Goal: Navigation & Orientation: Find specific page/section

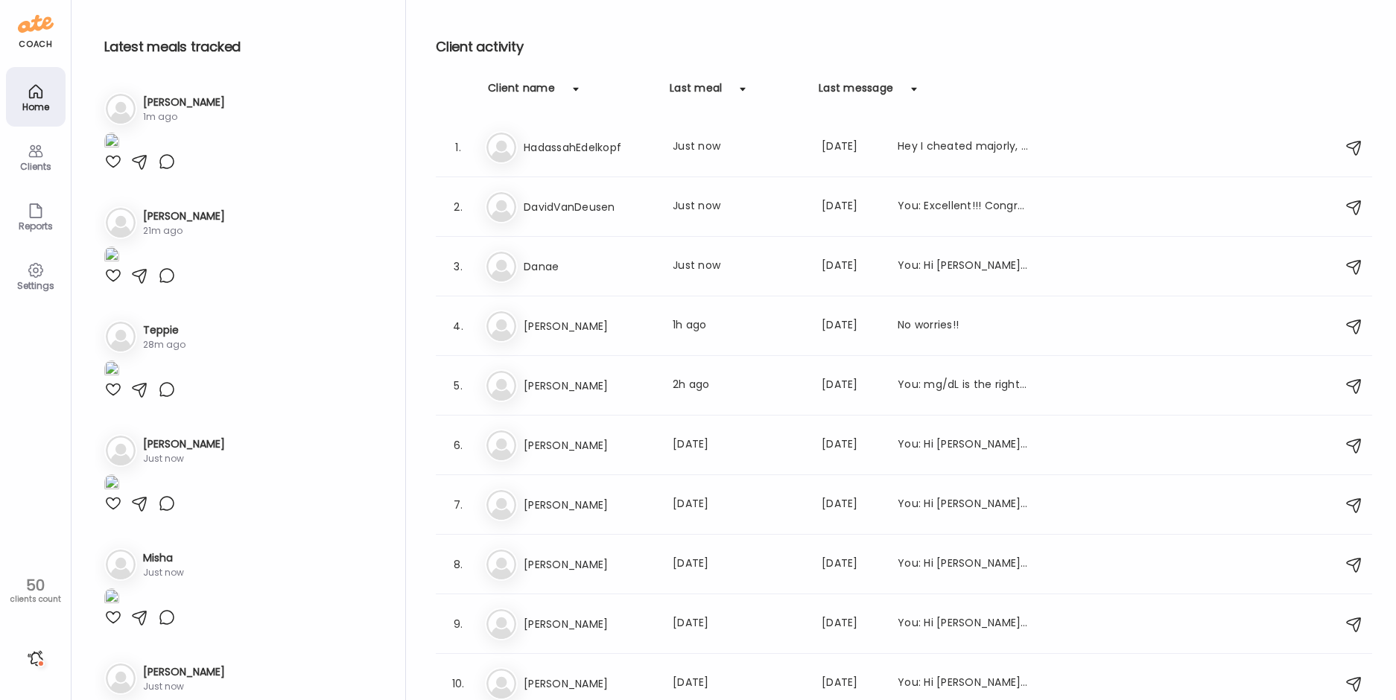
click at [110, 171] on div at bounding box center [113, 162] width 18 height 18
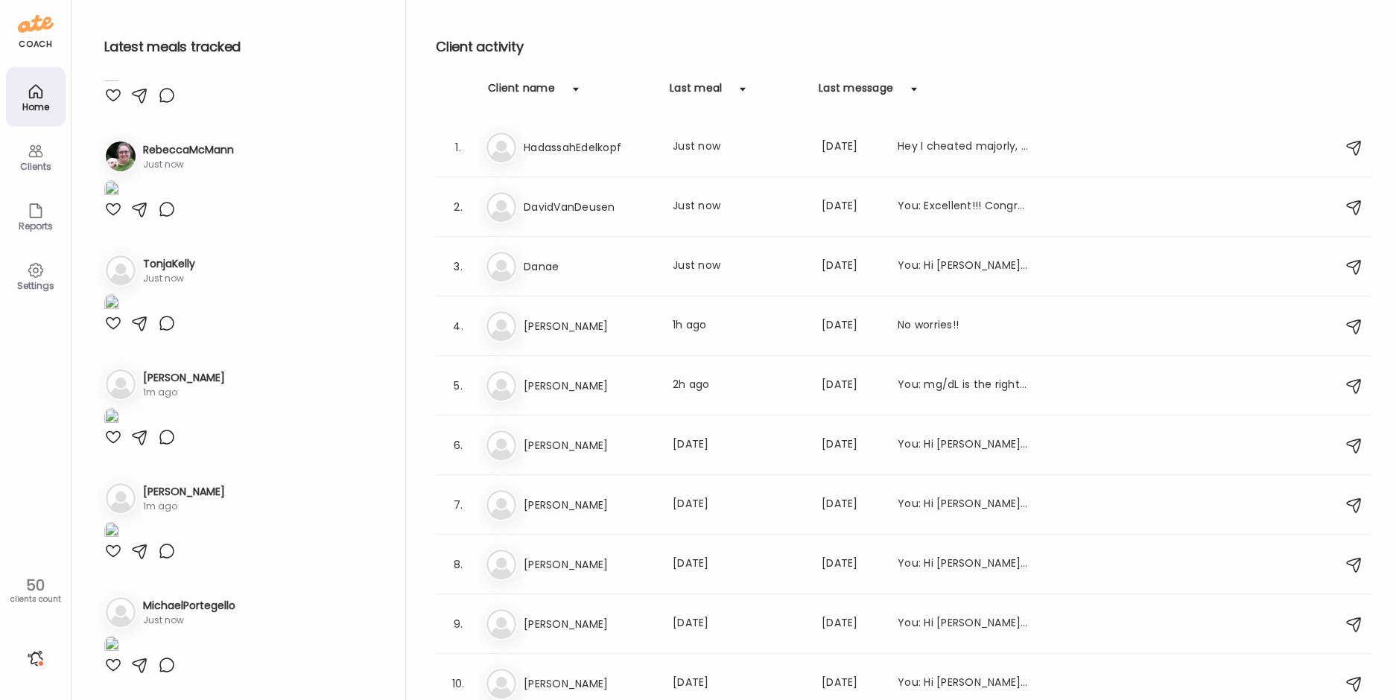
scroll to position [670, 0]
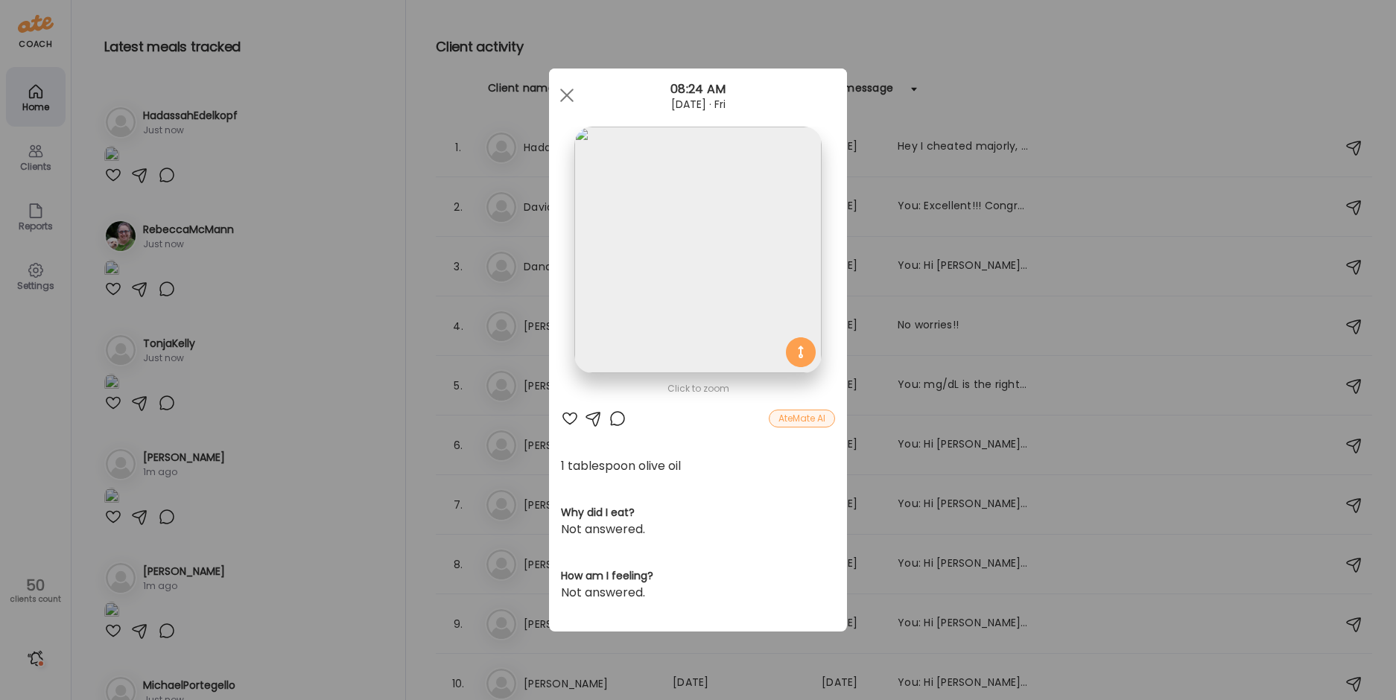
click at [318, 489] on div "Ate Coach Dashboard Wahoo! It’s official Take a moment to set up your Coach Pro…" at bounding box center [698, 350] width 1396 height 700
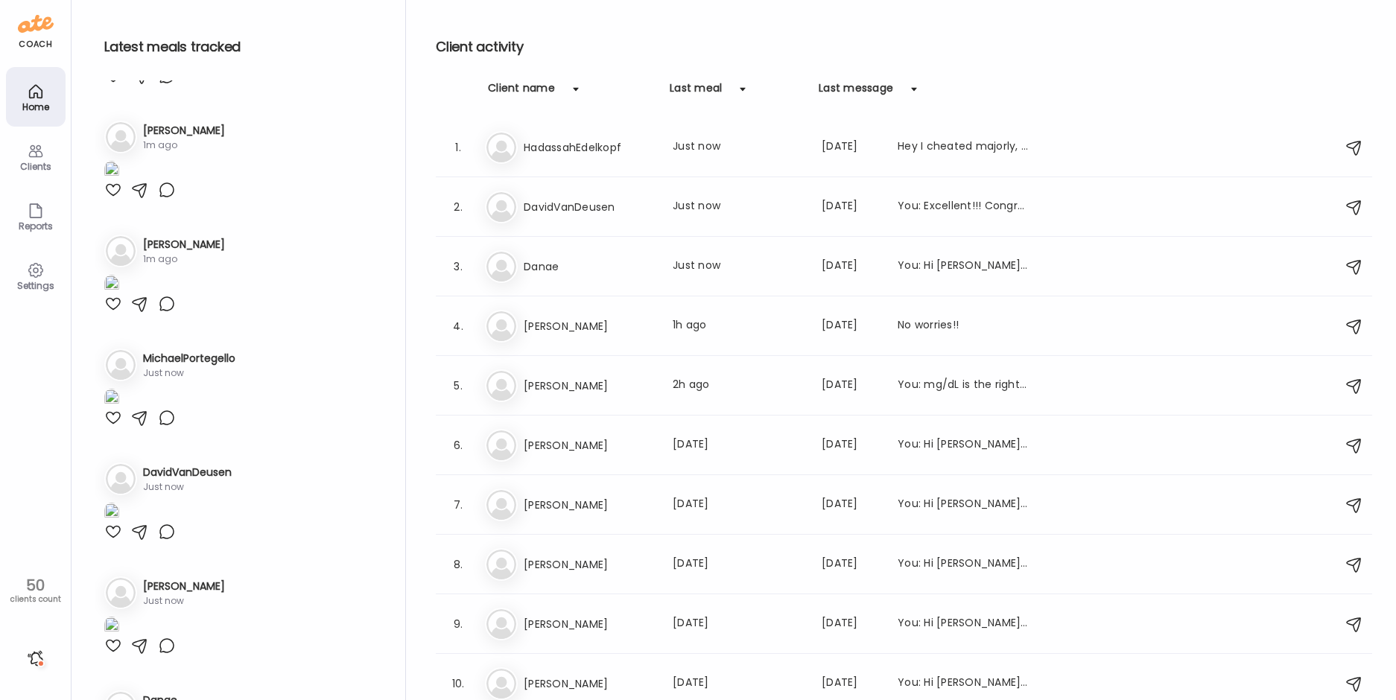
scroll to position [1043, 0]
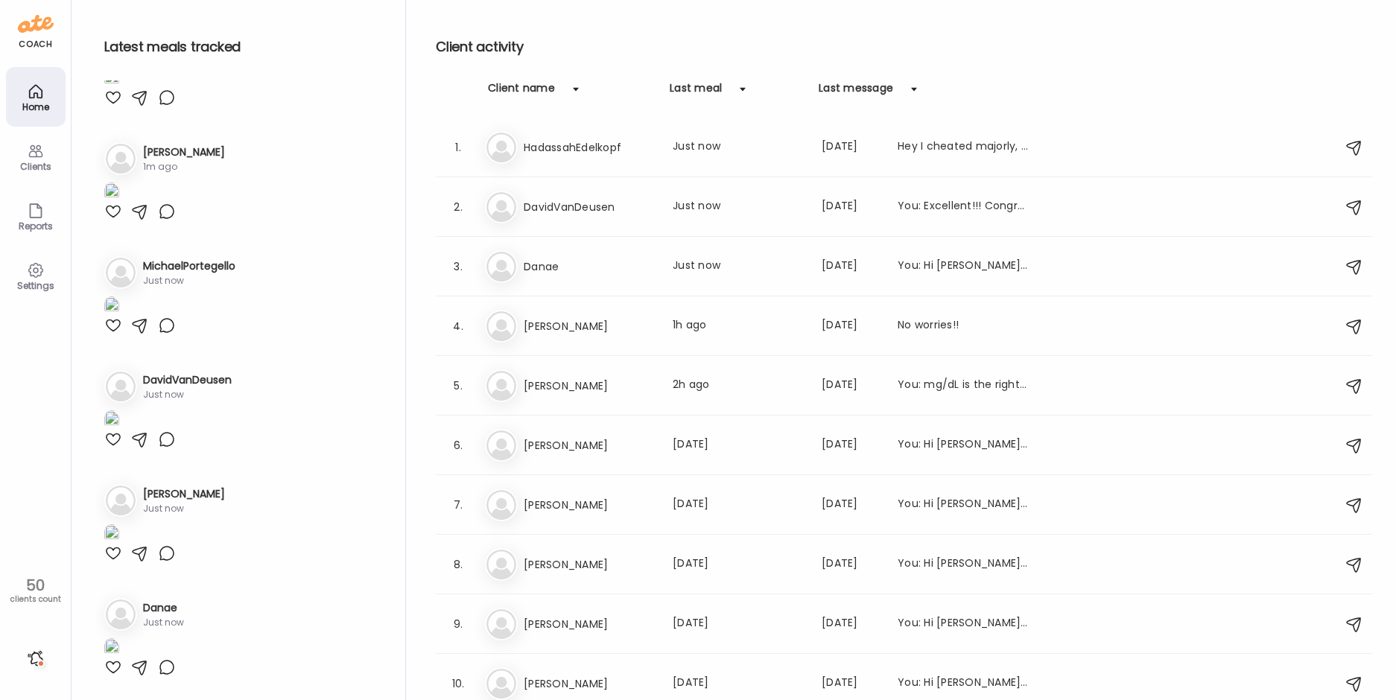
scroll to position [1341, 0]
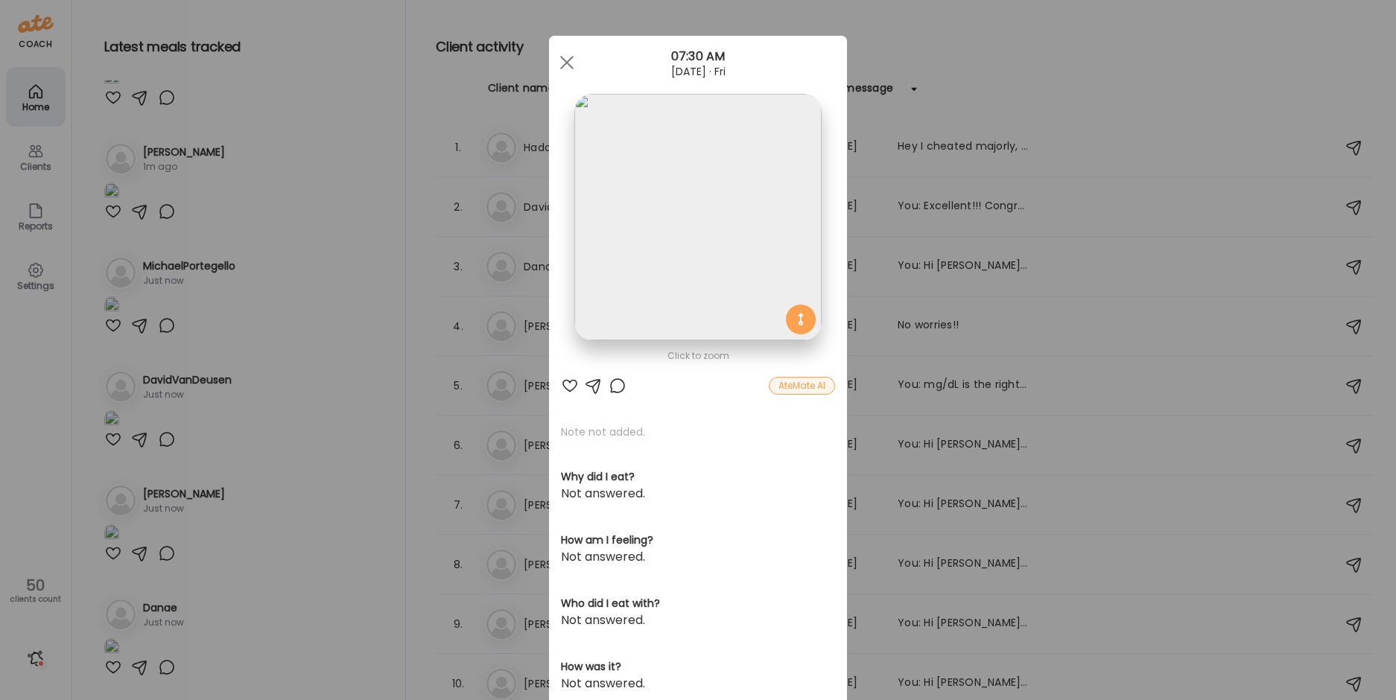
click at [702, 153] on img at bounding box center [697, 217] width 247 height 247
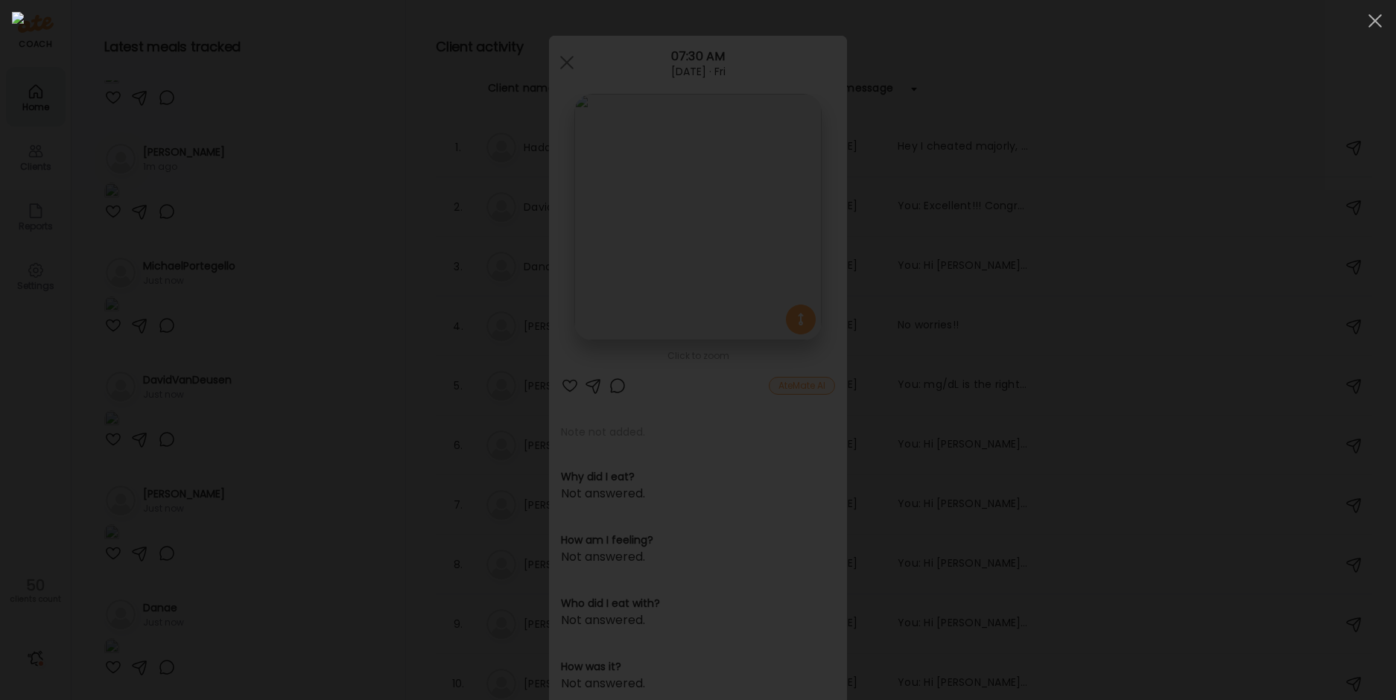
click at [234, 213] on div at bounding box center [698, 350] width 1372 height 676
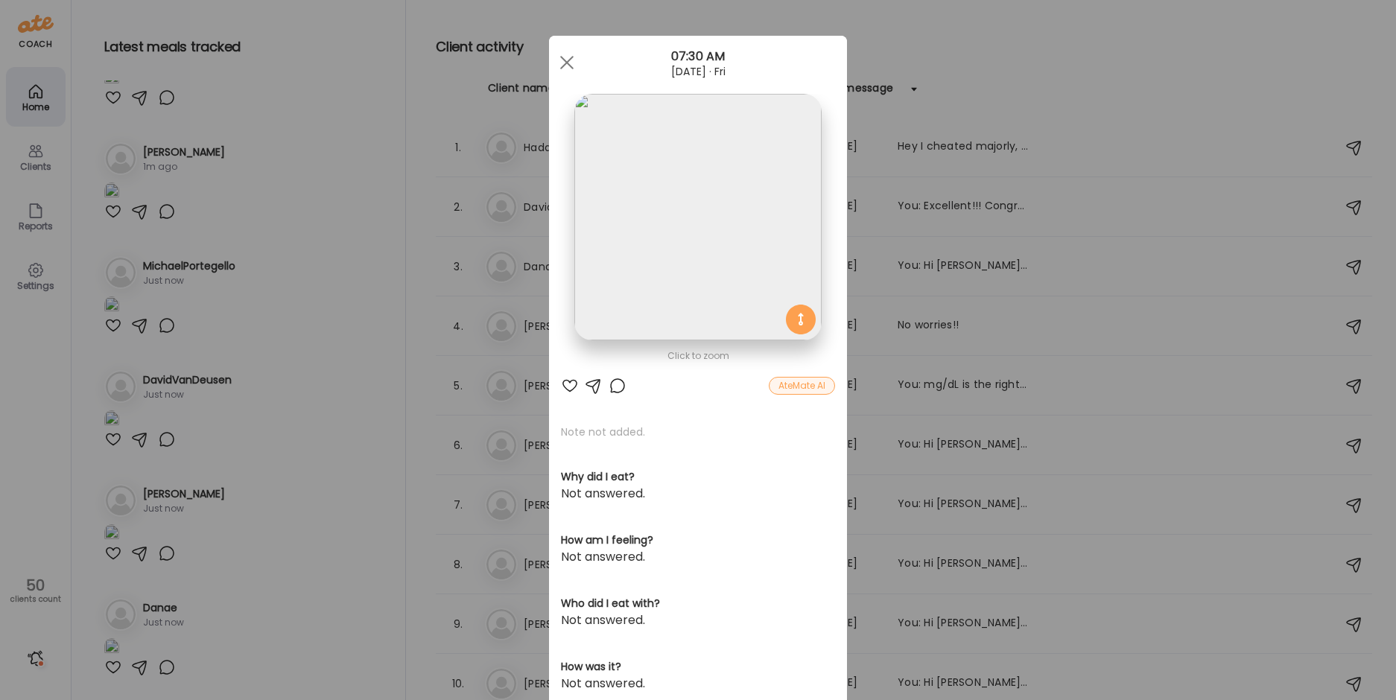
click at [561, 381] on div at bounding box center [570, 386] width 18 height 18
click at [311, 238] on div "Ate Coach Dashboard Wahoo! It’s official Take a moment to set up your Coach Pro…" at bounding box center [698, 350] width 1396 height 700
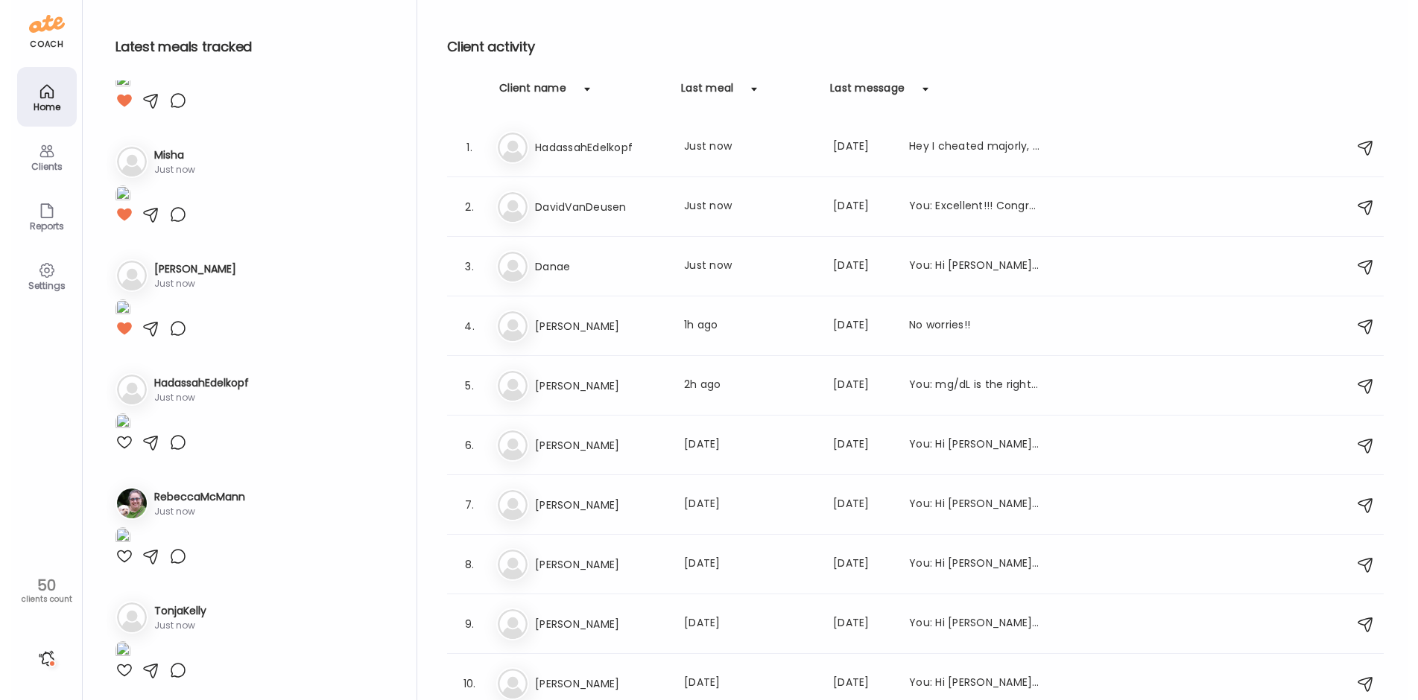
scroll to position [0, 0]
